Goal: Book appointment/travel/reservation

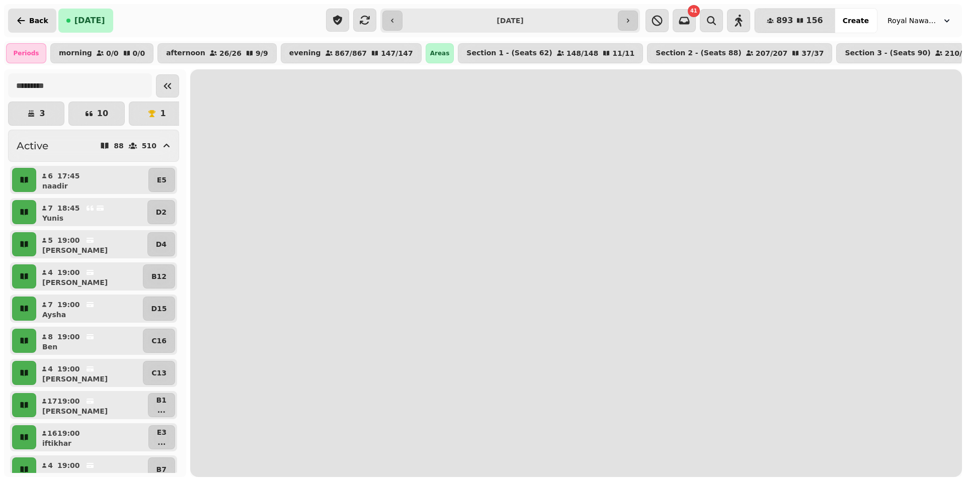
click at [30, 17] on span "Back" at bounding box center [38, 20] width 19 height 7
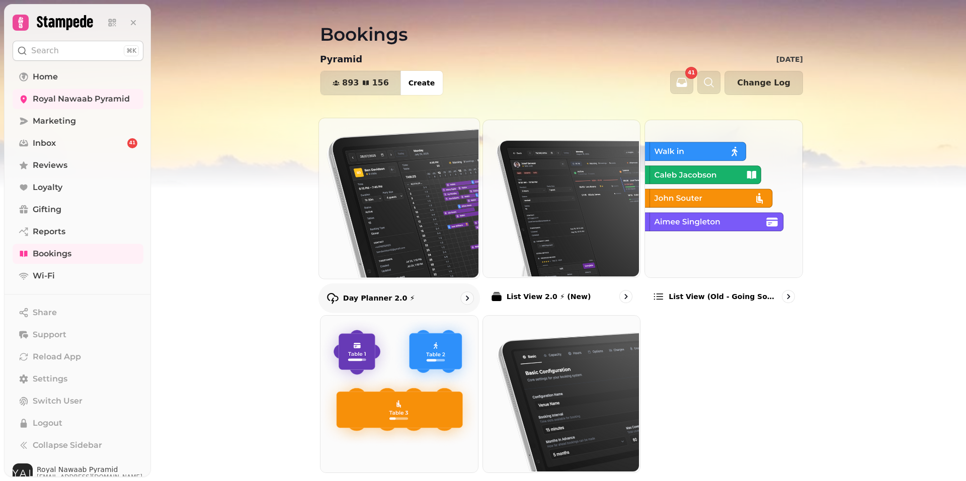
click at [417, 201] on img at bounding box center [398, 197] width 160 height 160
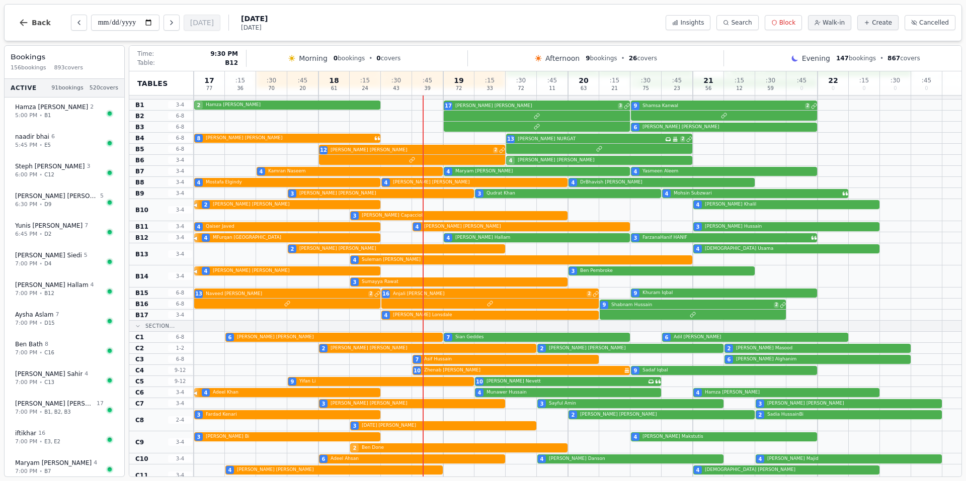
scroll to position [453, 0]
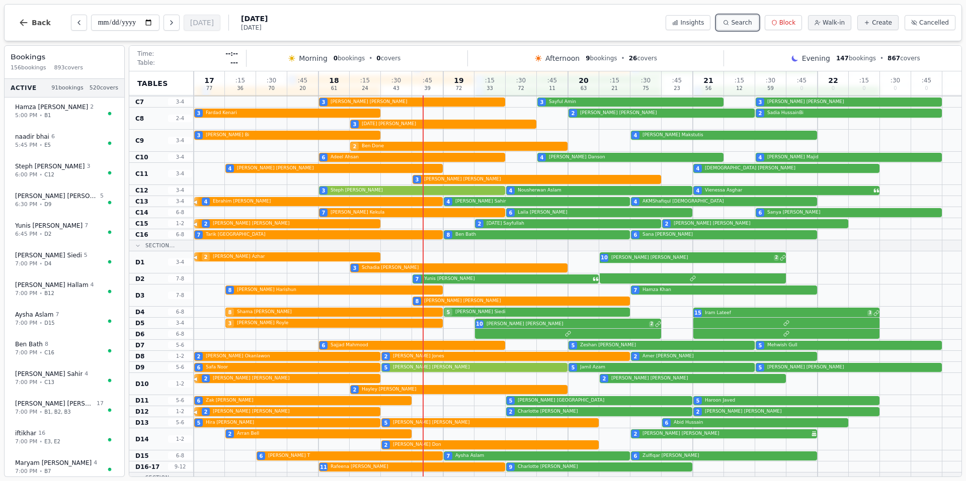
click at [752, 24] on span "Search" at bounding box center [741, 23] width 21 height 8
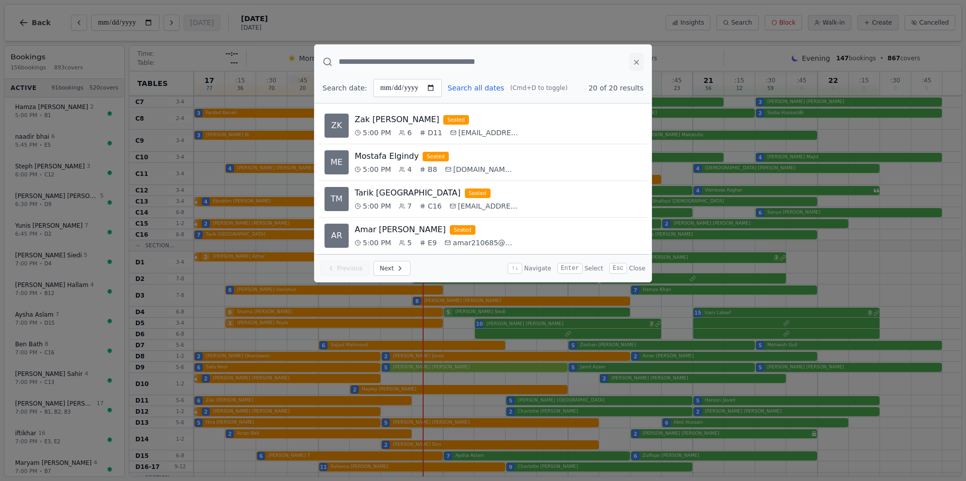
click at [637, 64] on icon at bounding box center [636, 62] width 8 height 8
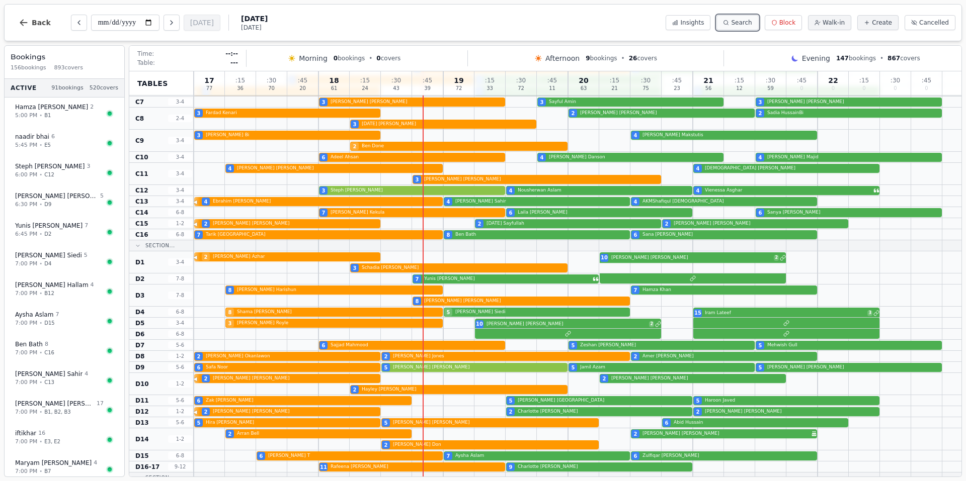
click at [746, 20] on span "Search" at bounding box center [741, 23] width 21 height 8
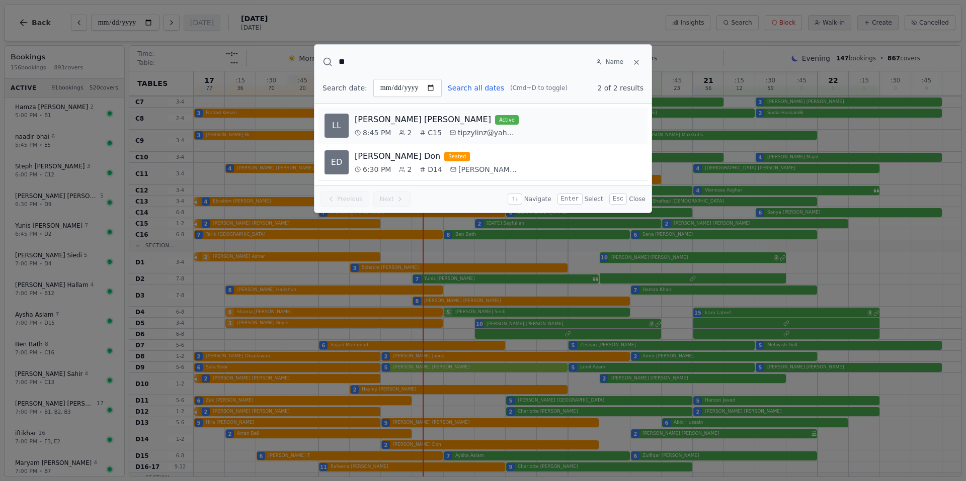
type input "**"
click at [481, 122] on div "Lyndsey Lawrence active" at bounding box center [498, 120] width 287 height 12
select select "****"
select select "*"
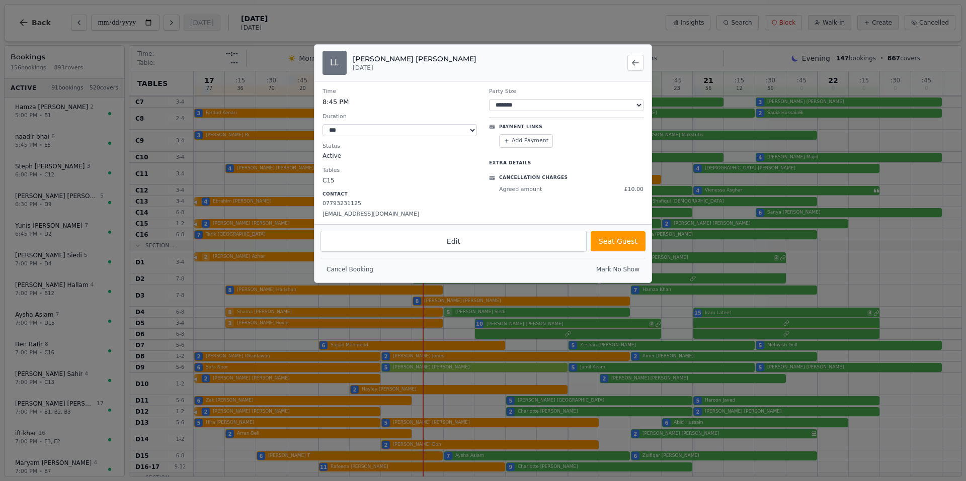
click at [256, 112] on div at bounding box center [483, 240] width 966 height 481
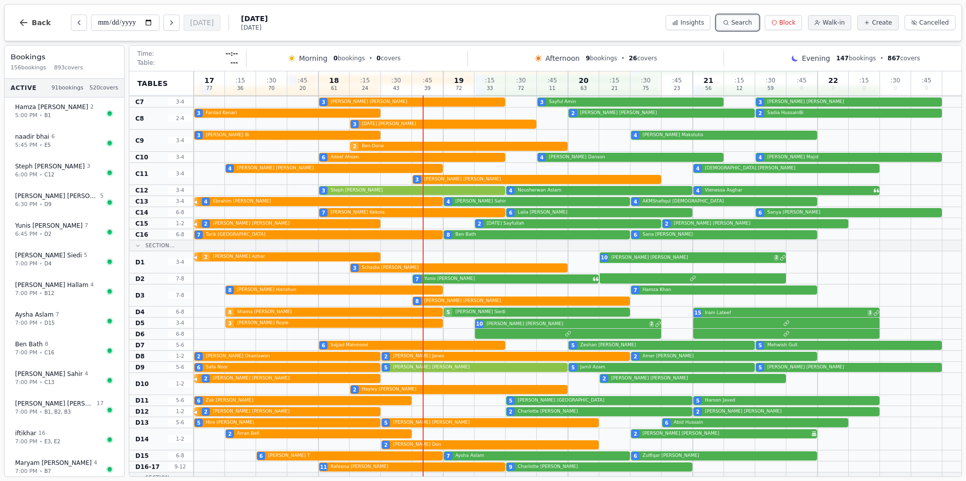
click at [752, 23] on span "Search" at bounding box center [741, 23] width 21 height 8
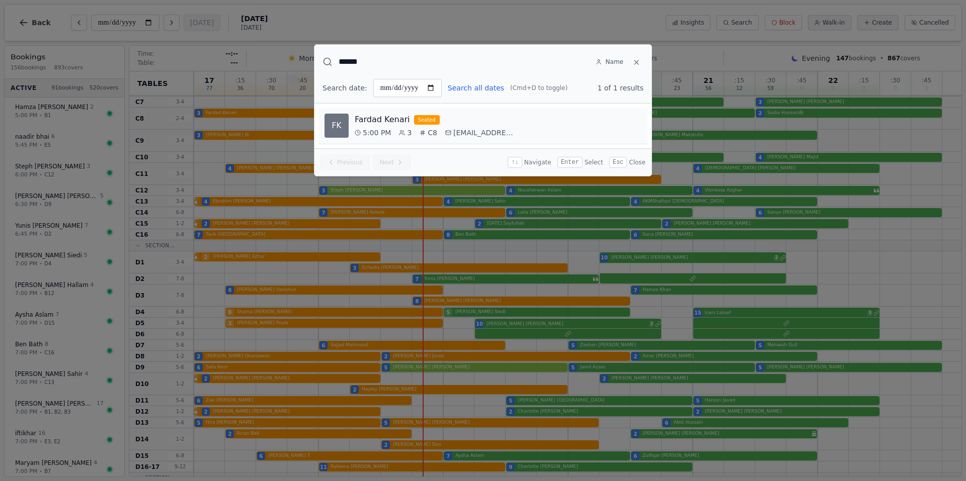
type input "******"
click at [374, 129] on span "5:00 PM" at bounding box center [377, 133] width 28 height 10
select select "****"
select select "*"
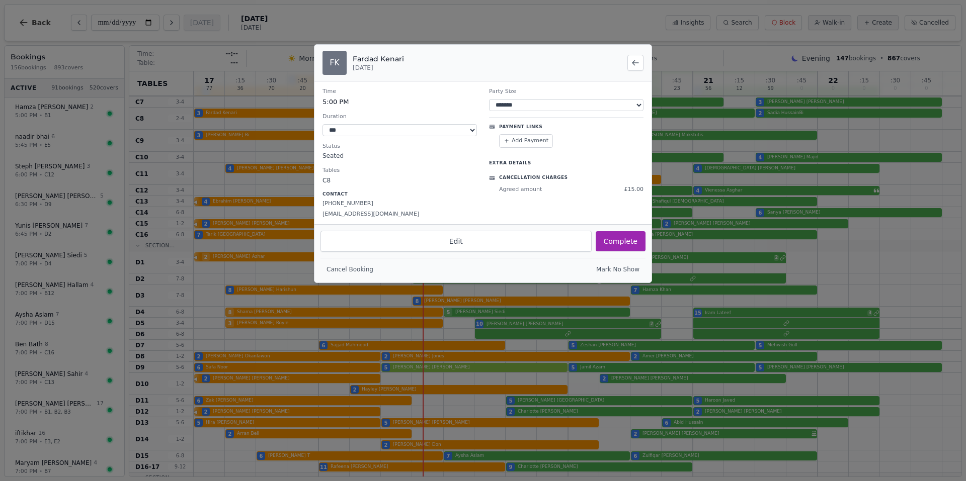
click at [261, 58] on div at bounding box center [483, 240] width 966 height 481
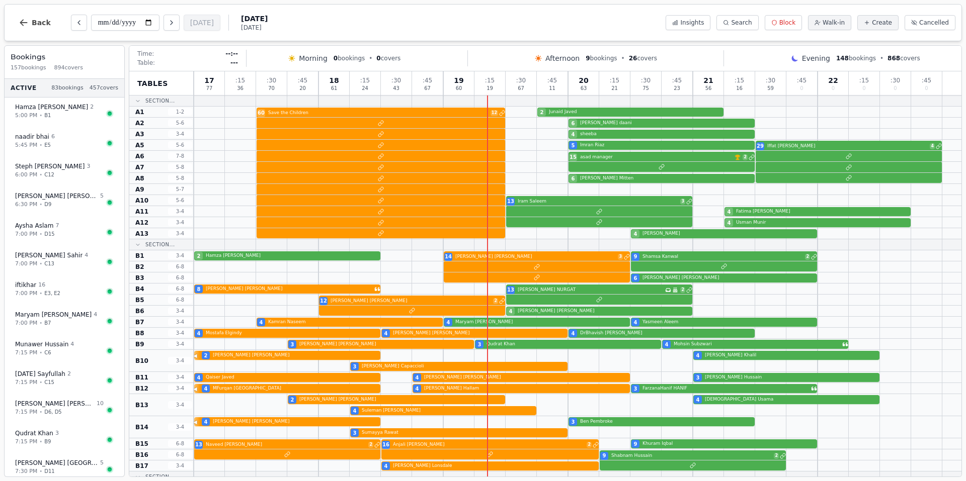
scroll to position [453, 0]
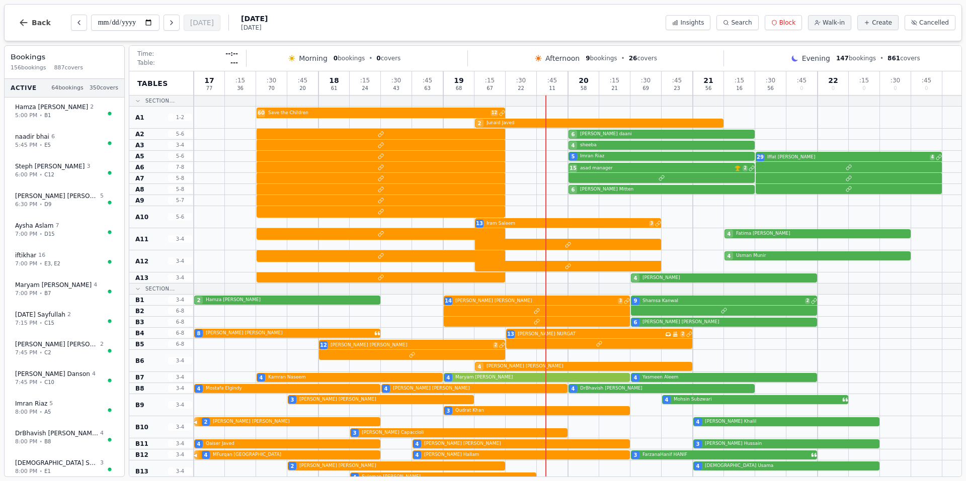
scroll to position [453, 0]
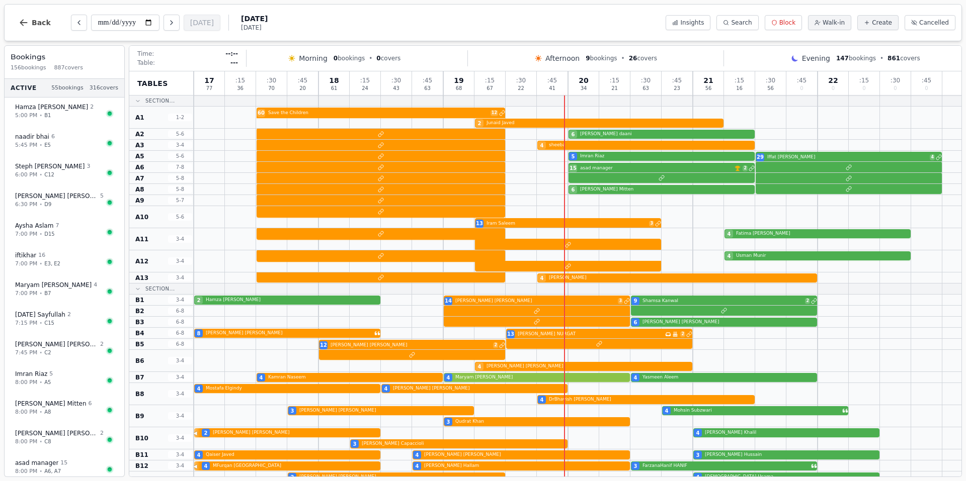
scroll to position [453, 0]
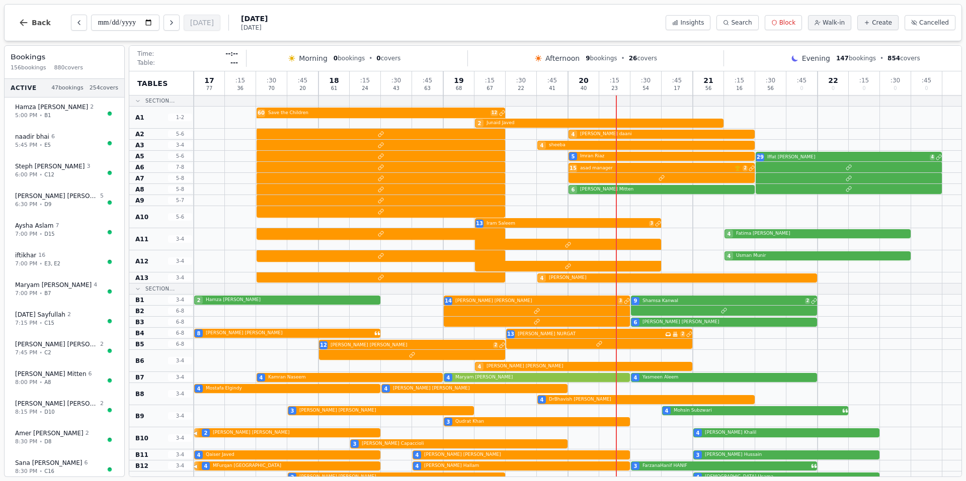
scroll to position [453, 0]
